Goal: Task Accomplishment & Management: Complete application form

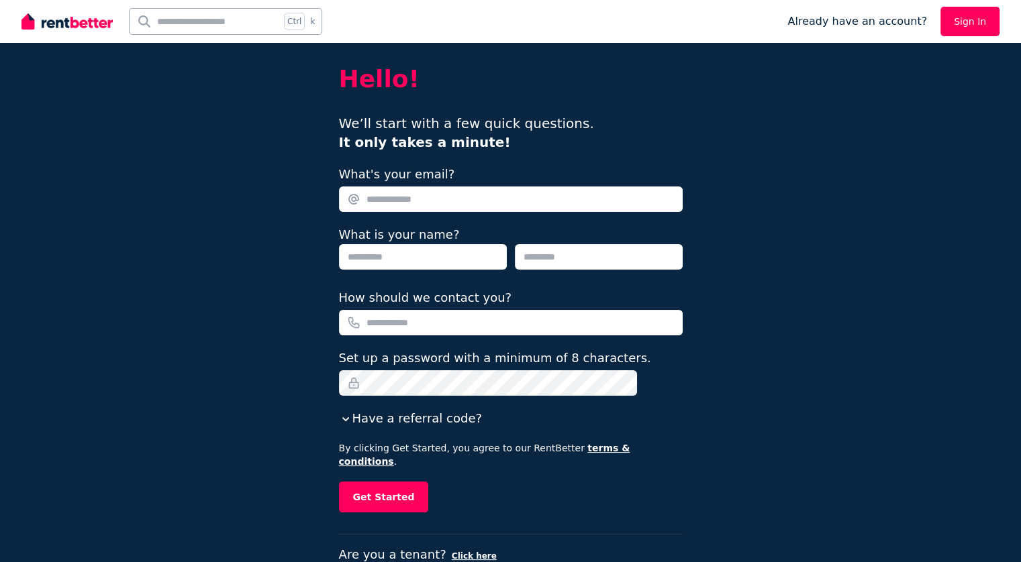
scroll to position [40, 0]
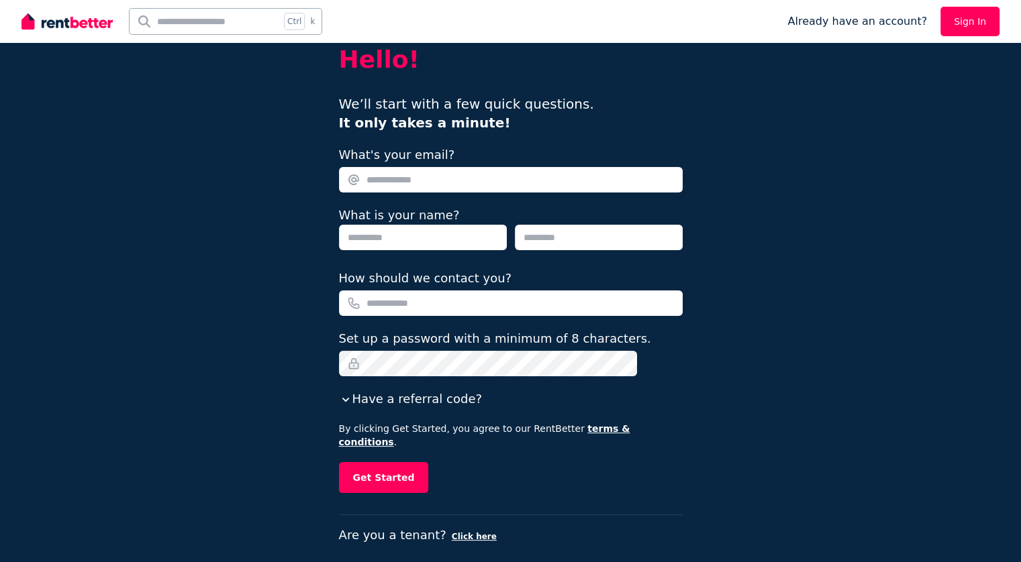
click at [960, 13] on link "Sign In" at bounding box center [969, 22] width 59 height 30
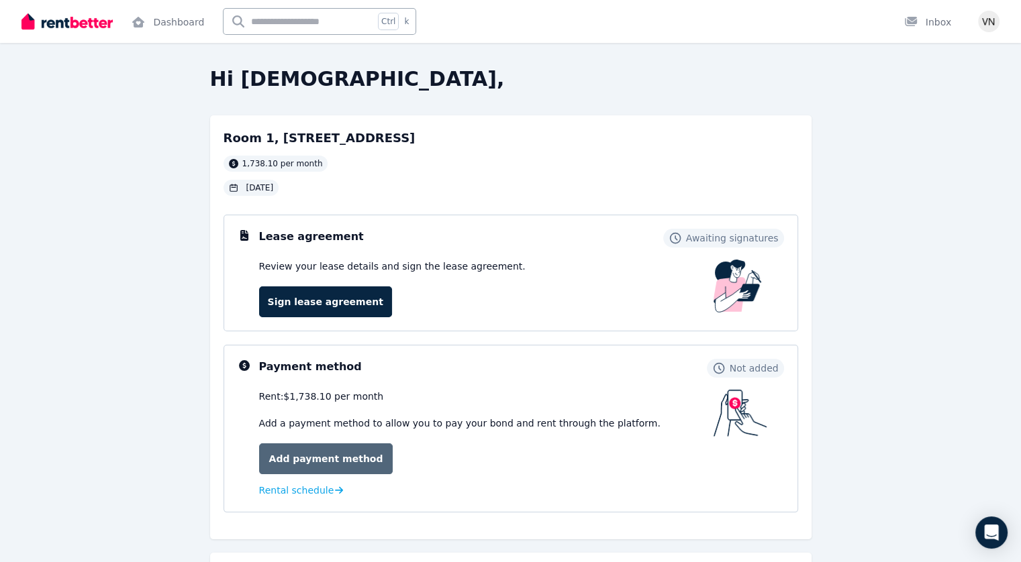
click at [333, 468] on link "Add payment method" at bounding box center [326, 459] width 134 height 31
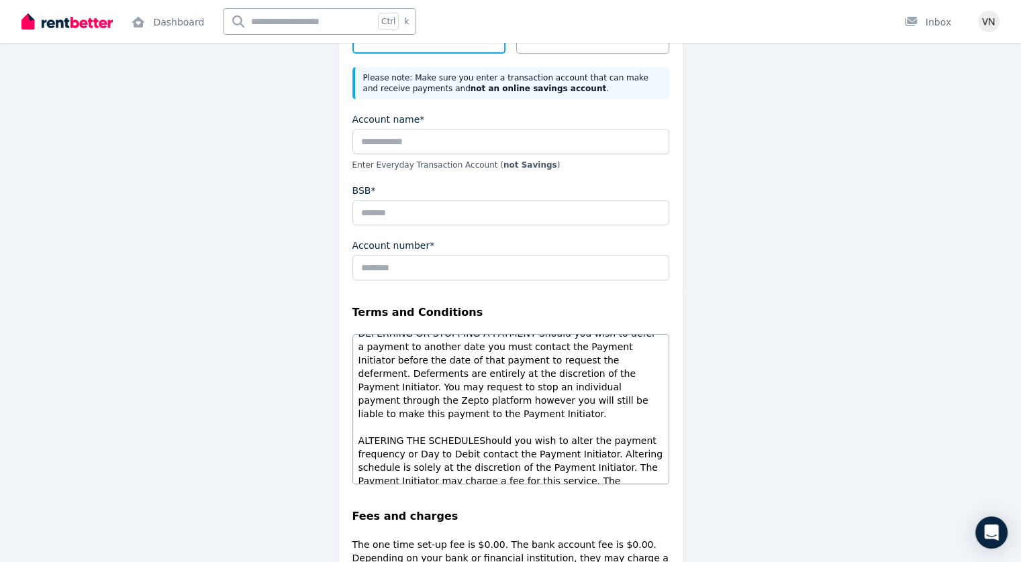
scroll to position [201, 0]
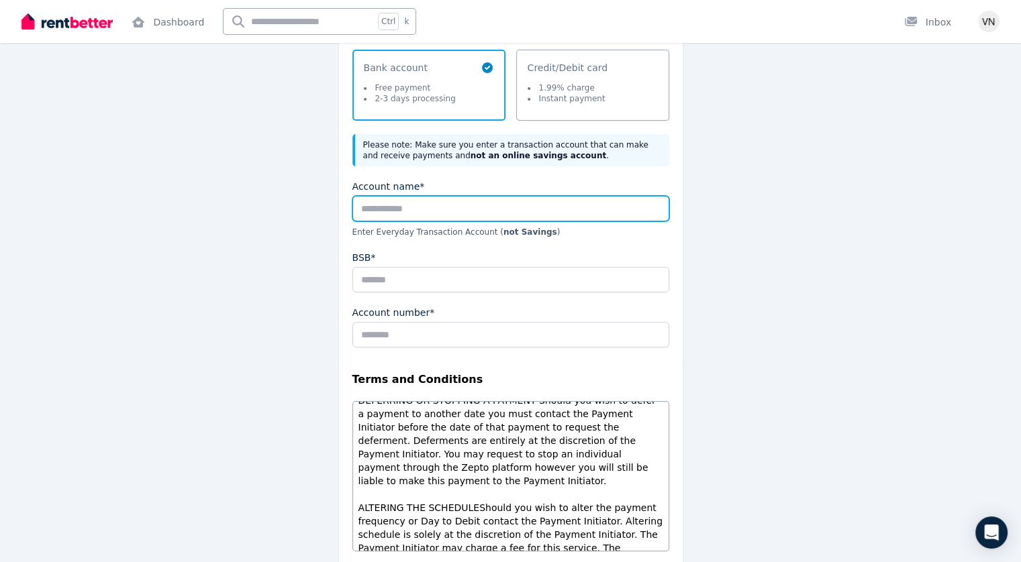
click at [408, 199] on input "Account name*" at bounding box center [510, 209] width 317 height 26
type input "**********"
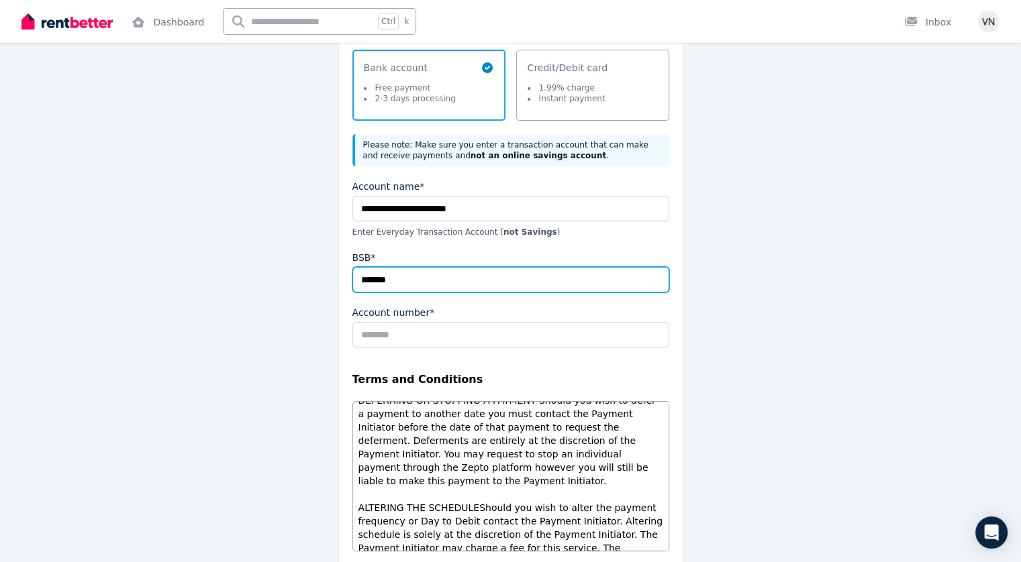
type input "*******"
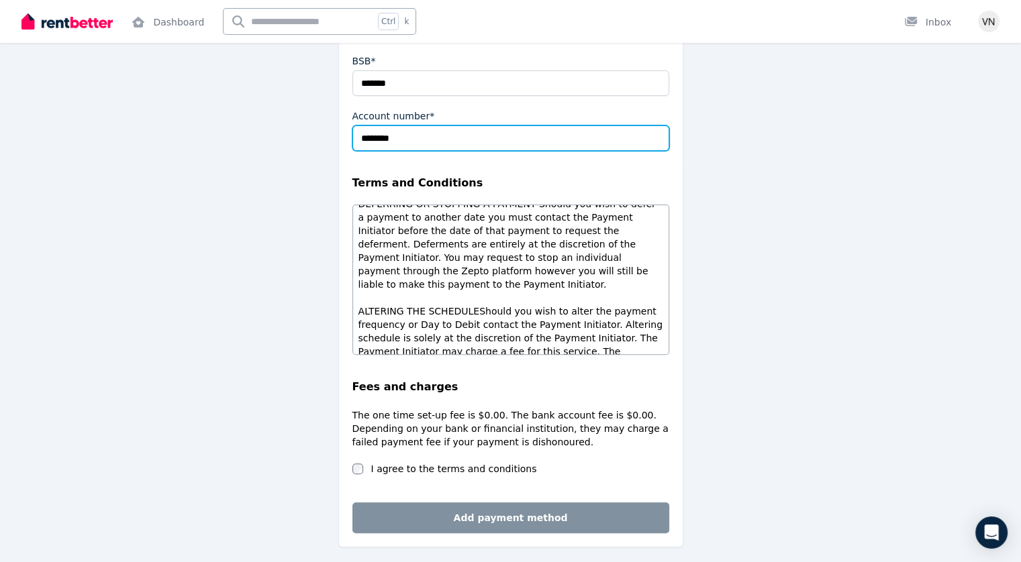
scroll to position [403, 0]
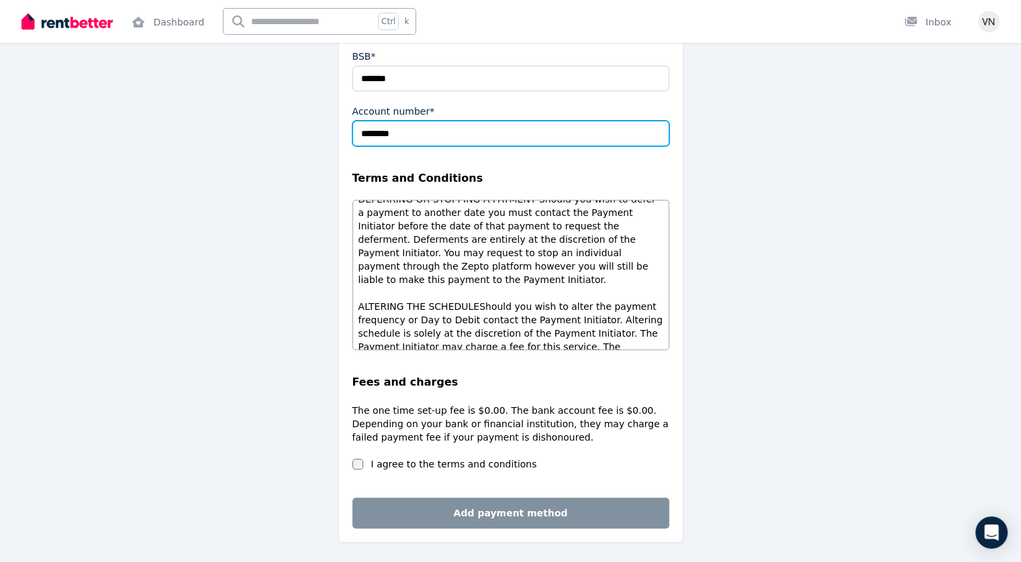
type input "********"
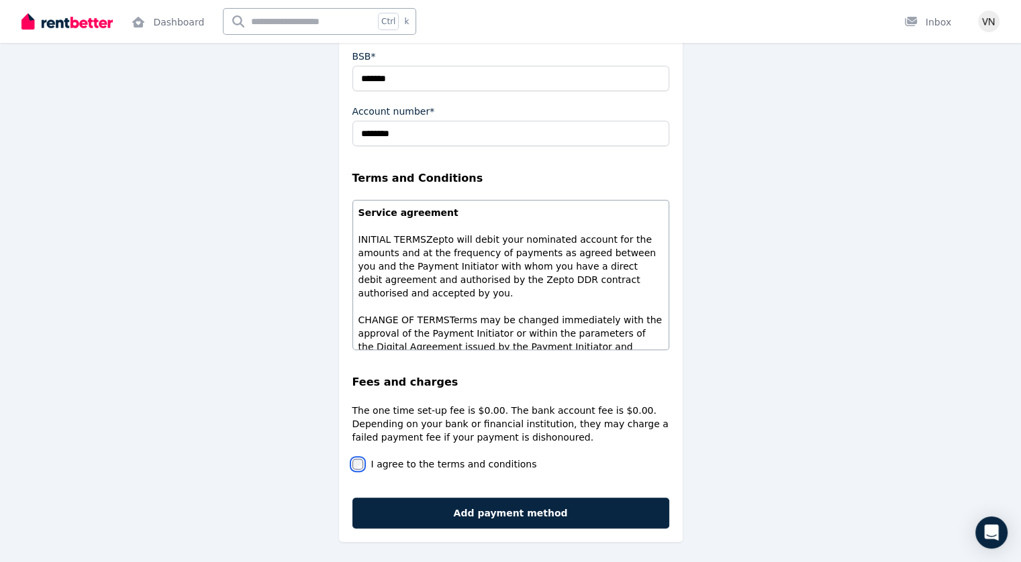
scroll to position [0, 0]
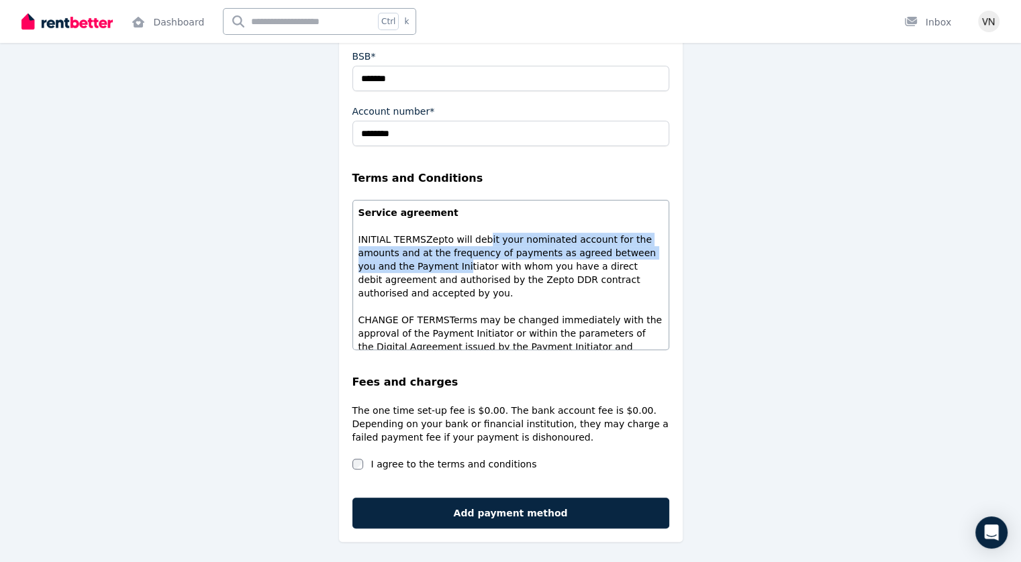
drag, startPoint x: 475, startPoint y: 241, endPoint x: 436, endPoint y: 259, distance: 42.9
click at [436, 259] on p "INITIAL TERMS Zepto will debit your nominated account for the amounts and at th…" at bounding box center [510, 266] width 305 height 67
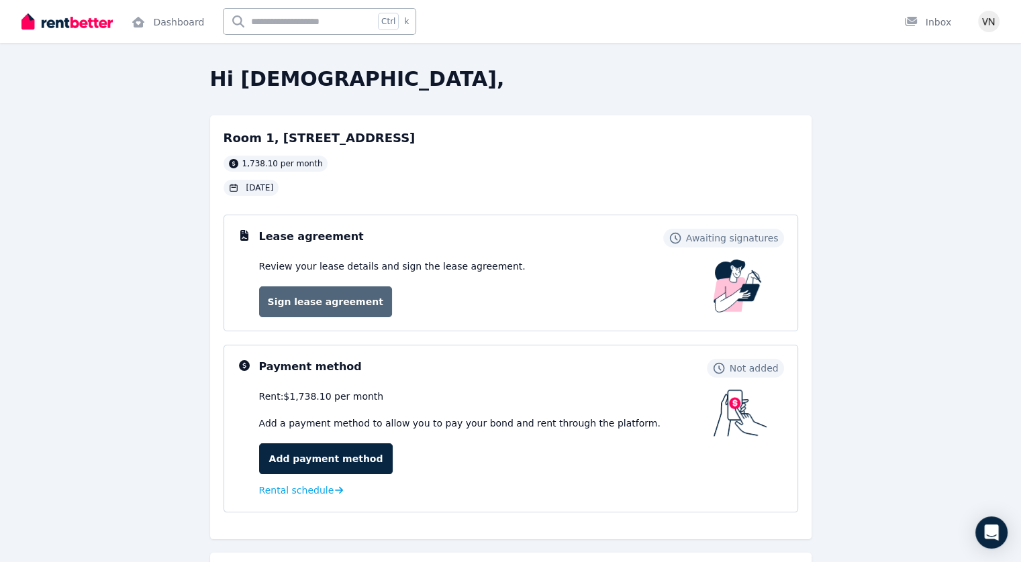
click at [358, 301] on link "Sign lease agreement" at bounding box center [325, 302] width 133 height 31
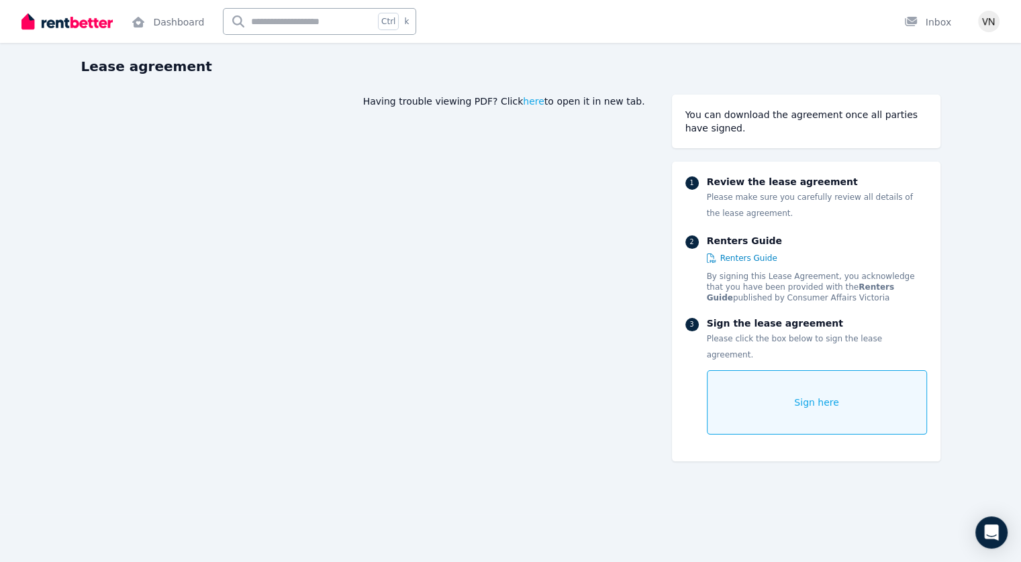
scroll to position [67, 0]
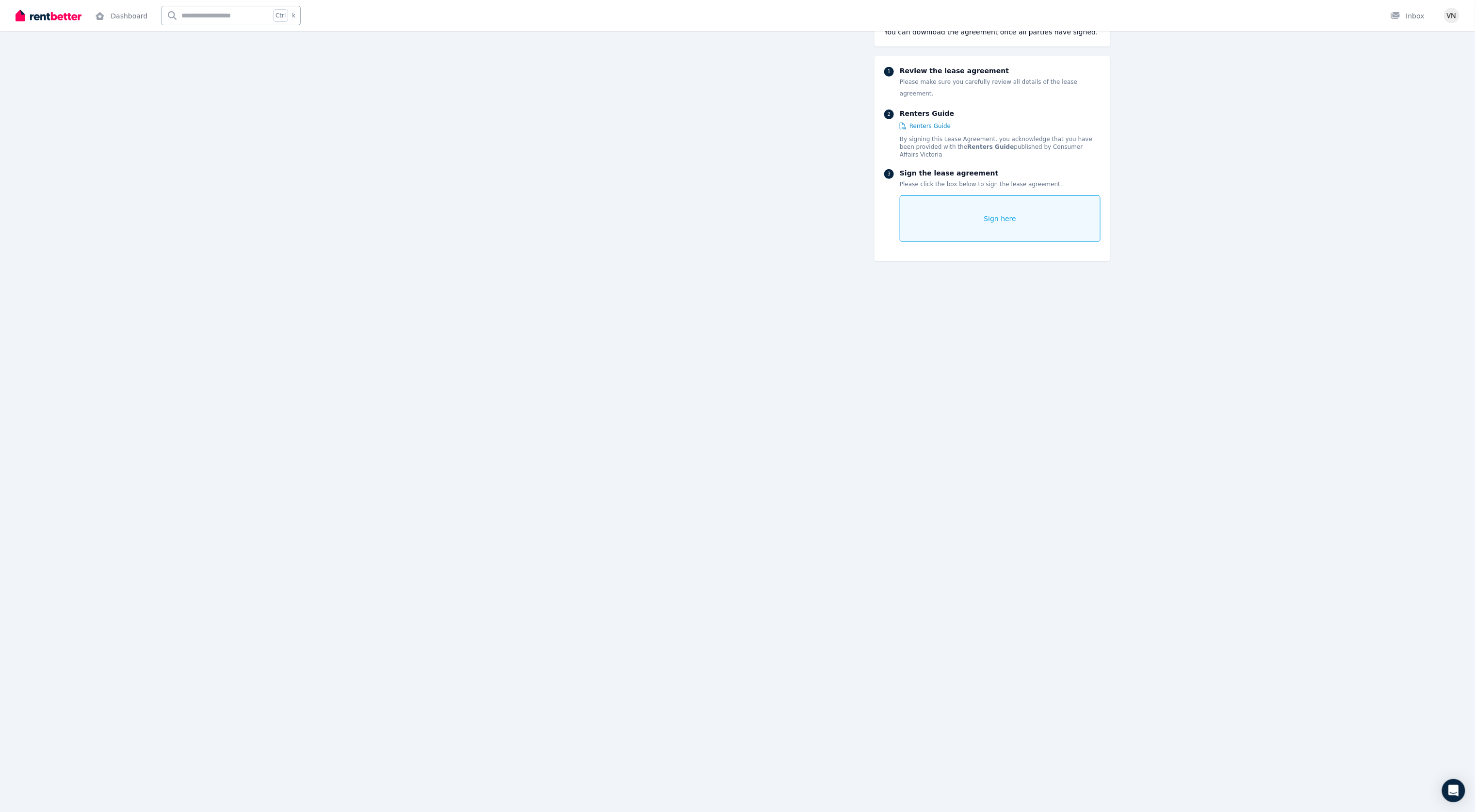
scroll to position [21, 0]
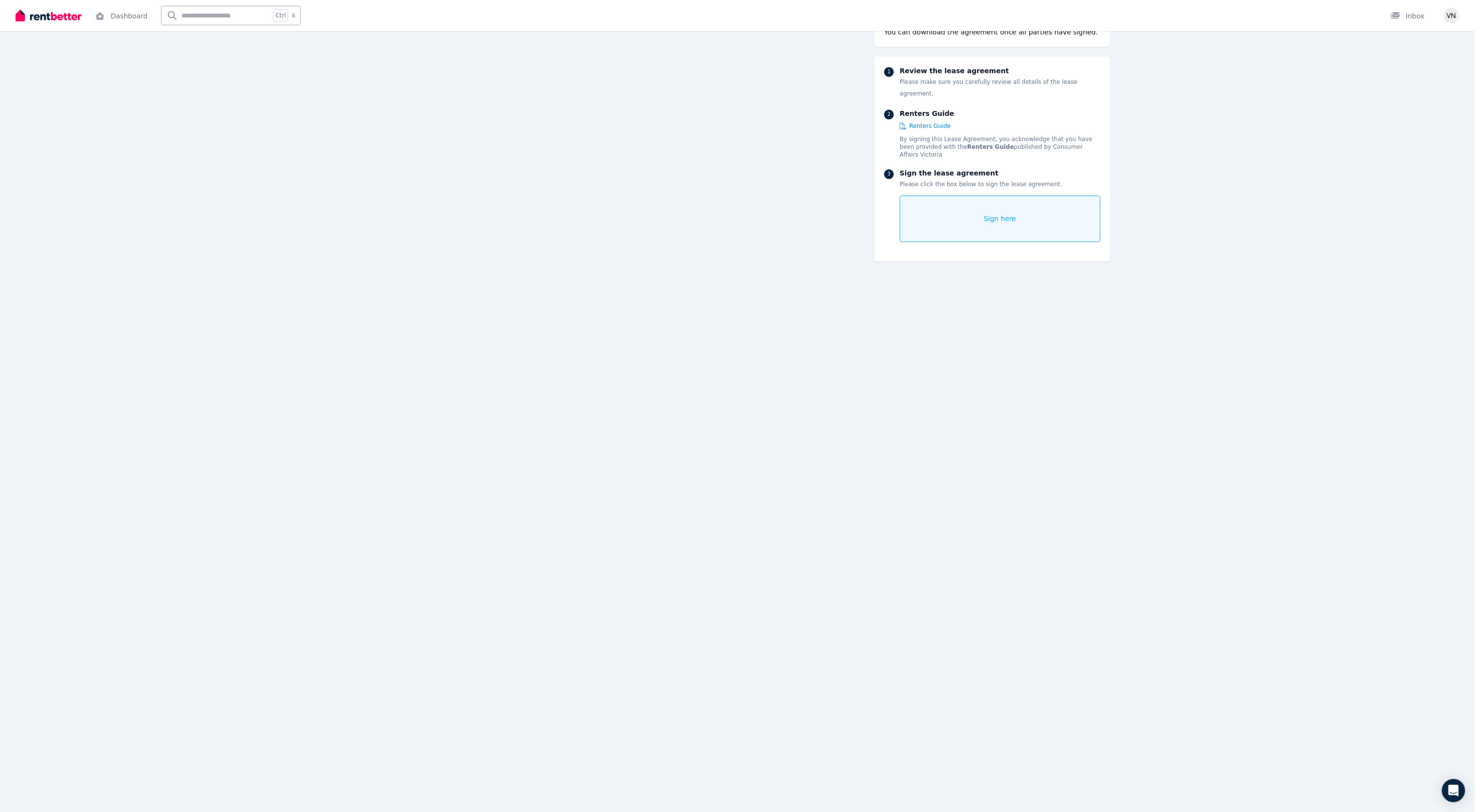
scroll to position [3873, 0]
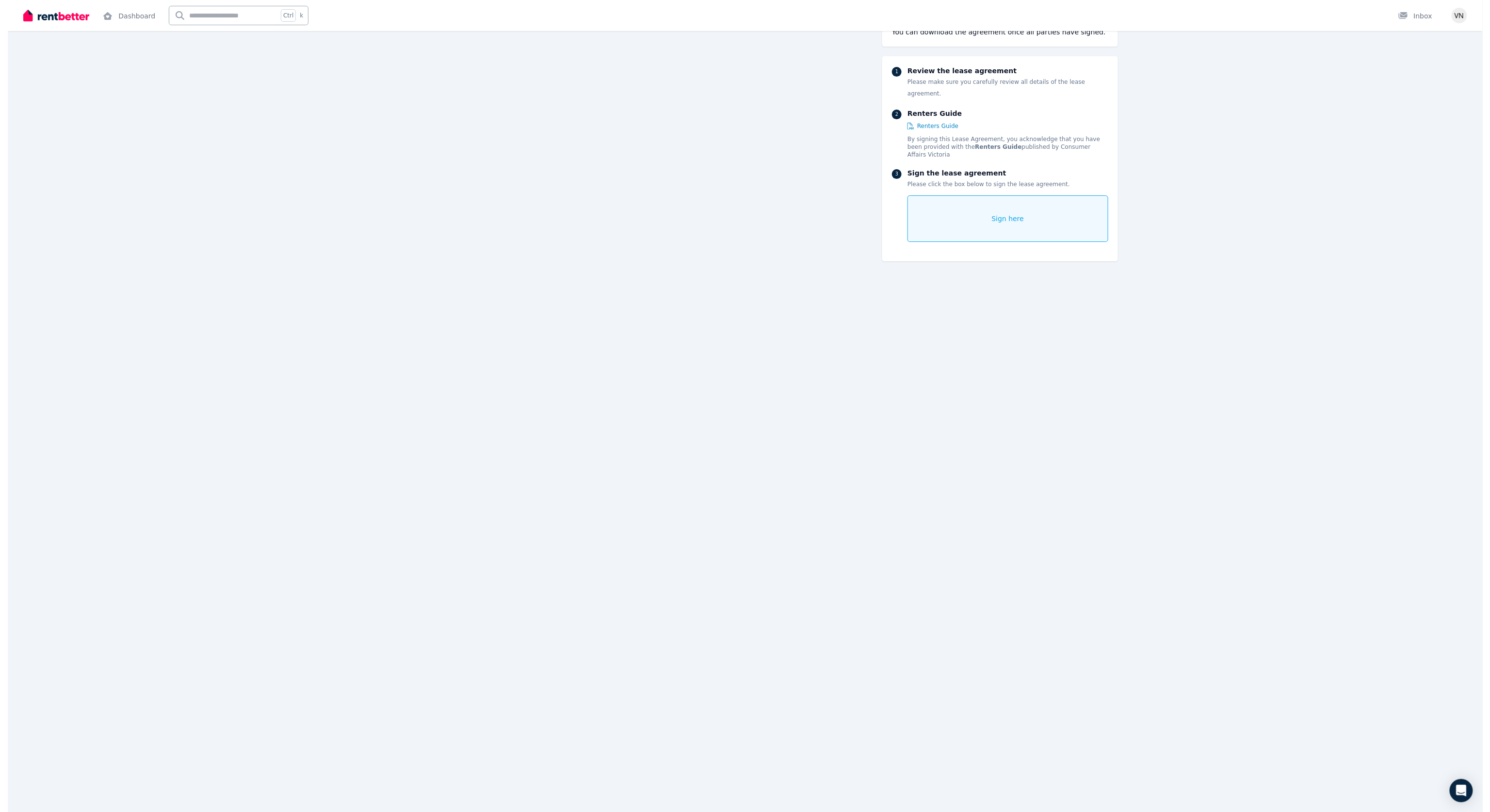
scroll to position [2128, 0]
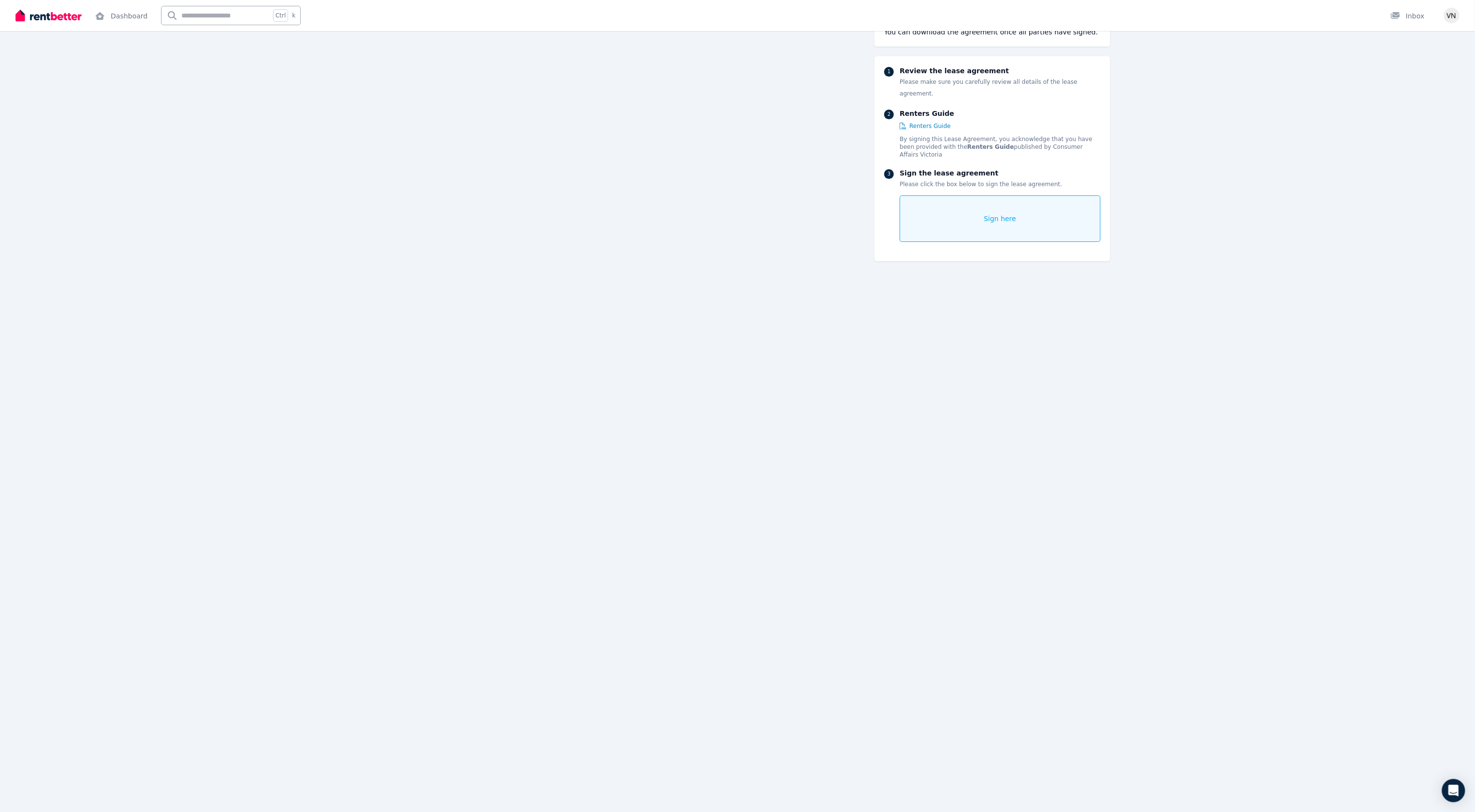
click at [744, 195] on div "Sign here" at bounding box center [999, 218] width 200 height 46
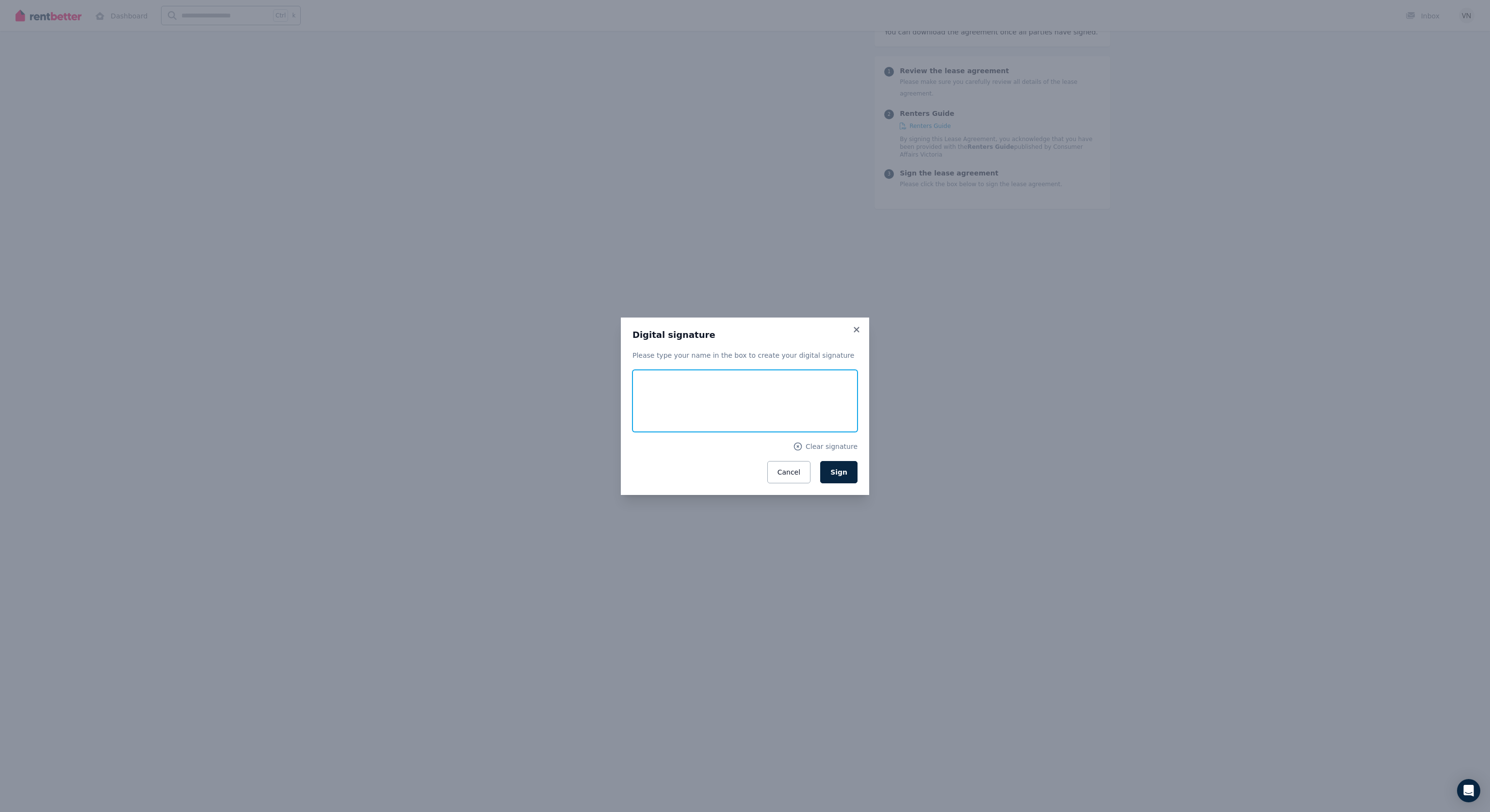
click at [709, 385] on input "text" at bounding box center [744, 401] width 225 height 62
type input "******"
click at [744, 406] on span "Sign" at bounding box center [838, 472] width 17 height 8
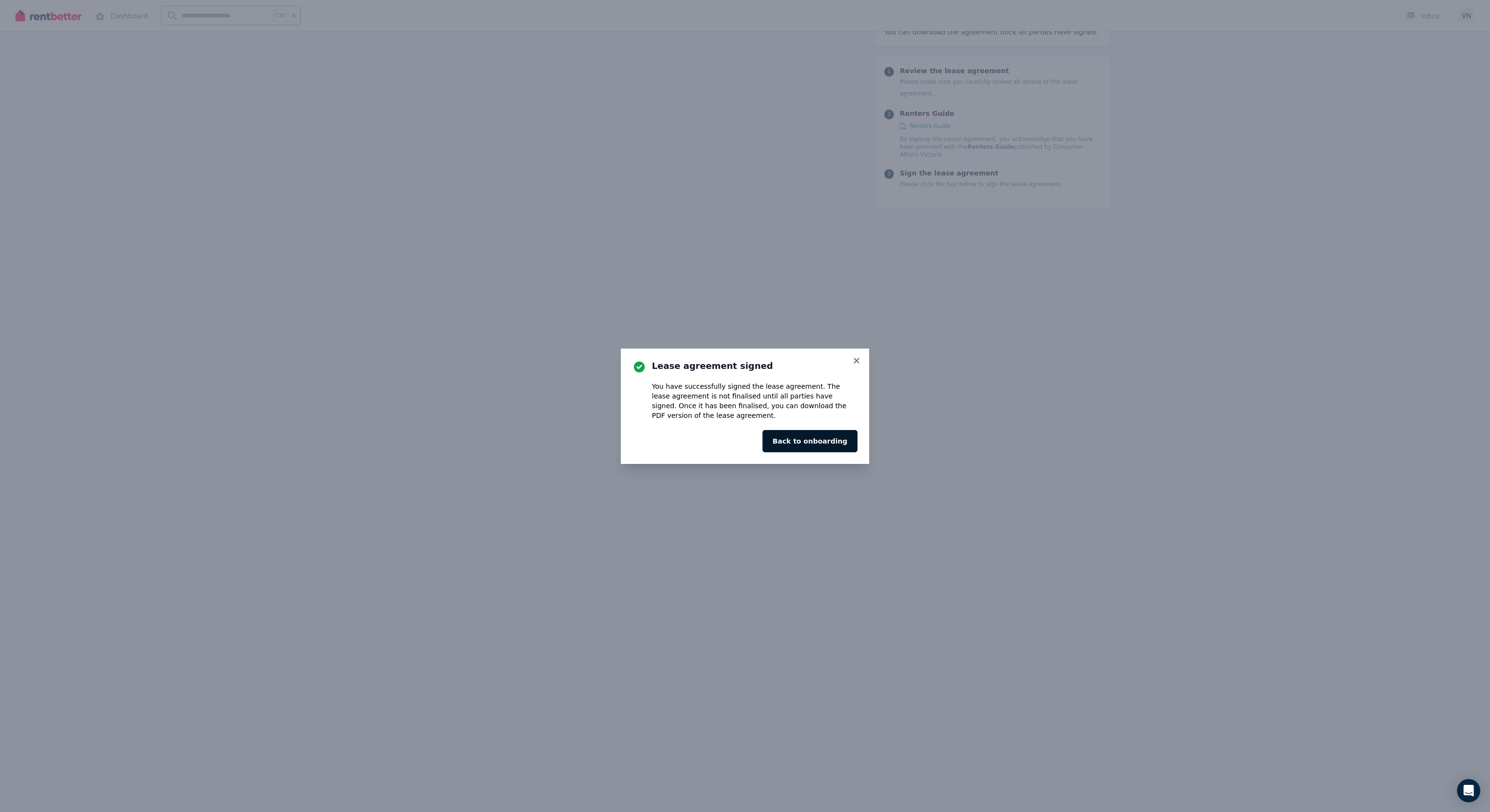
click at [744, 406] on button "Back to onboarding" at bounding box center [810, 441] width 95 height 22
